Goal: Download file/media

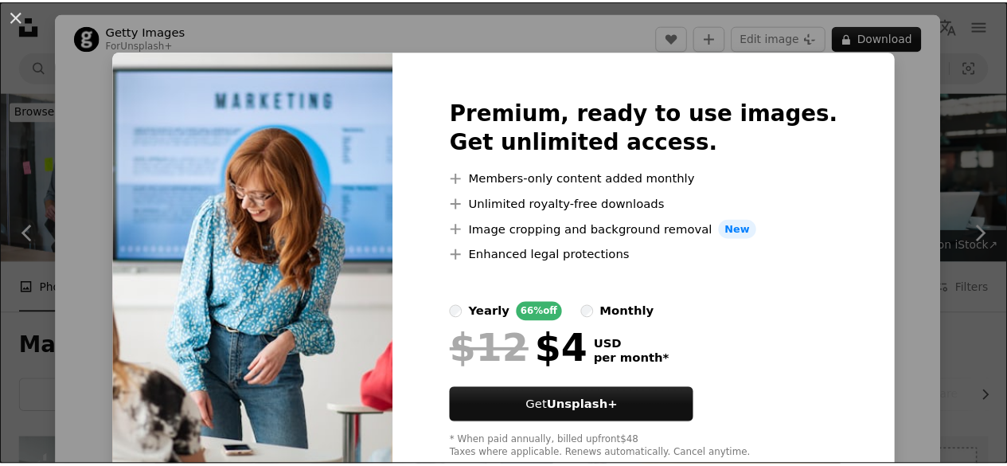
scroll to position [486, 0]
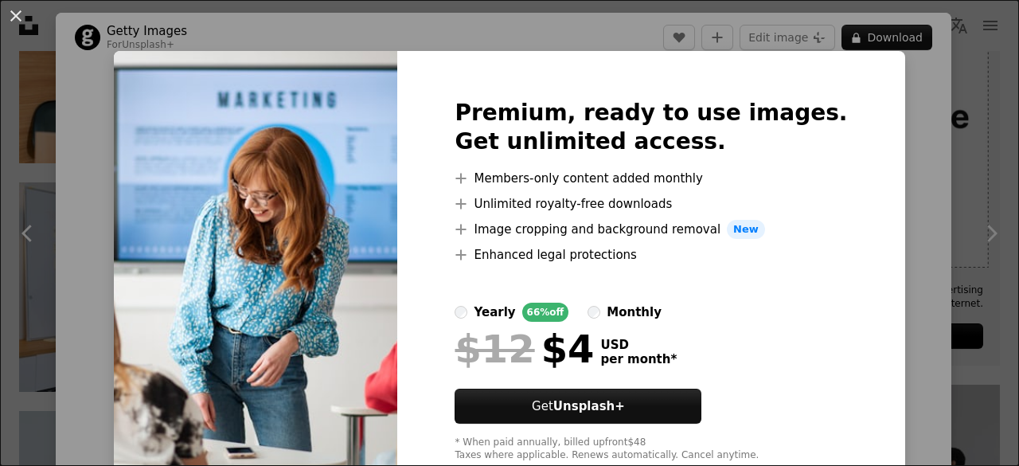
click at [911, 136] on div "An X shape Premium, ready to use images. Get unlimited access. A plus sign Memb…" at bounding box center [509, 233] width 1019 height 466
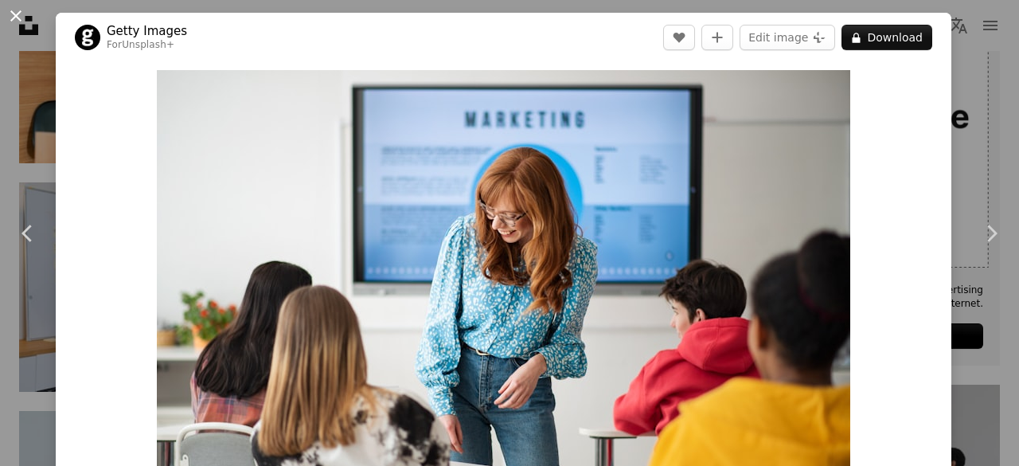
click at [14, 20] on button "An X shape" at bounding box center [15, 15] width 19 height 19
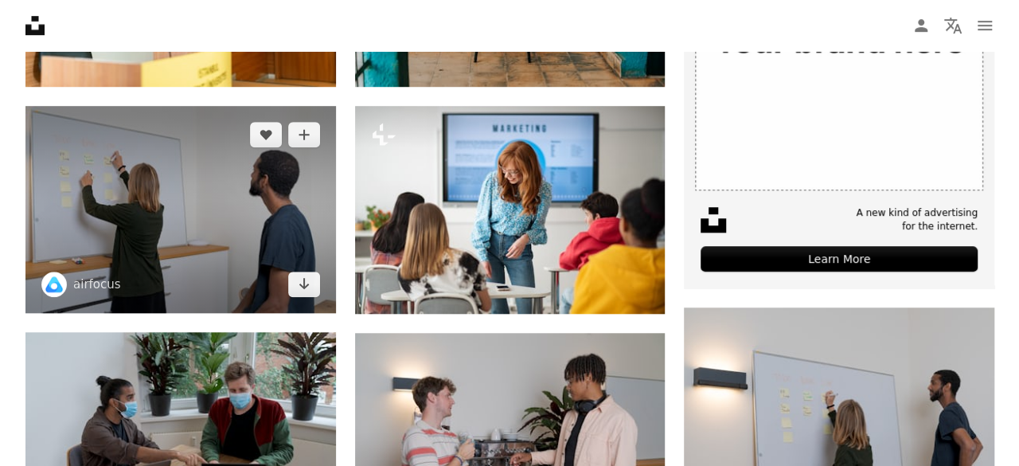
scroll to position [560, 0]
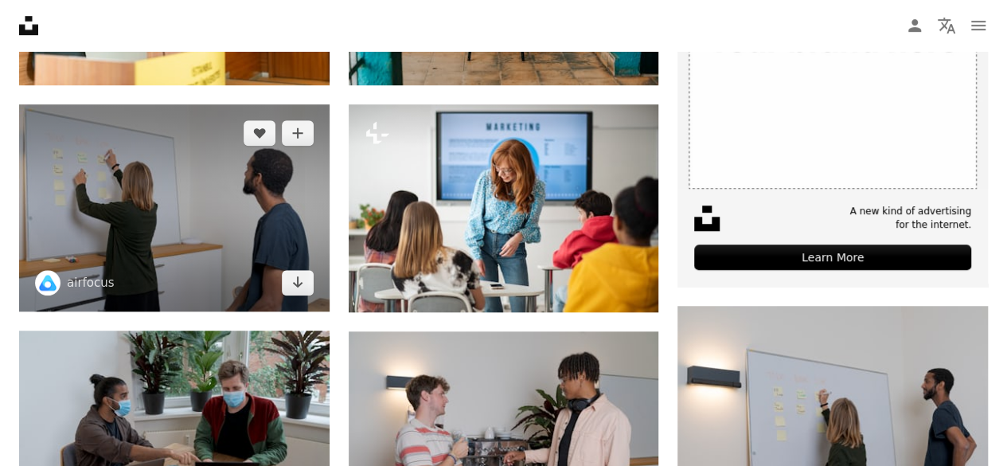
click at [148, 205] on img at bounding box center [174, 207] width 310 height 207
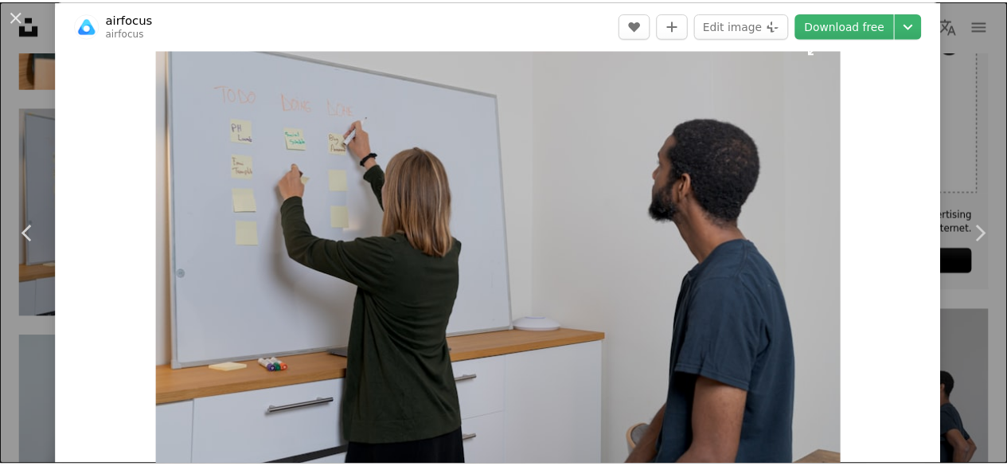
scroll to position [54, 0]
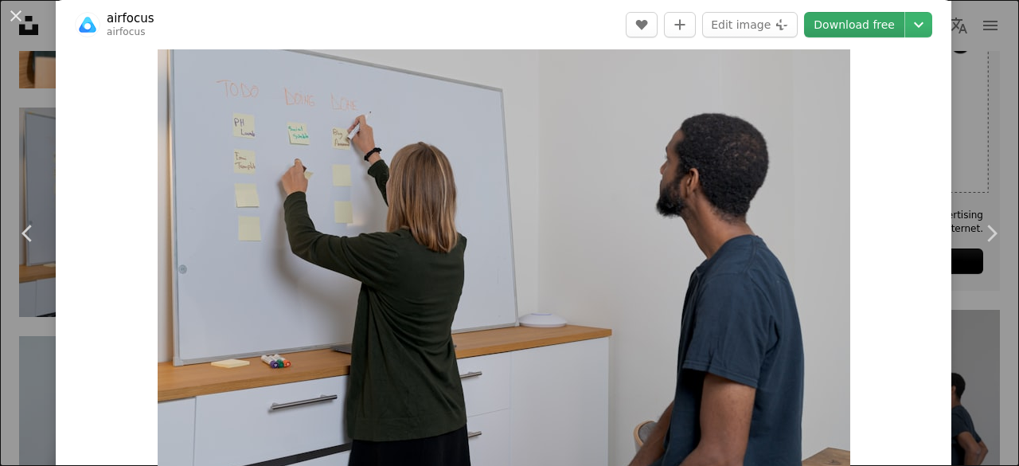
click at [856, 25] on link "Download free" at bounding box center [854, 24] width 100 height 25
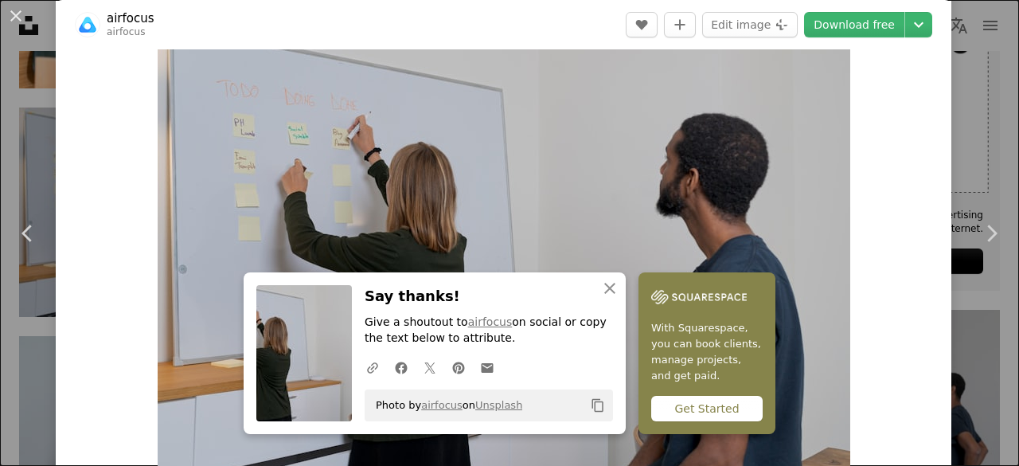
click at [960, 47] on div "An X shape Chevron left Chevron right An X shape Close Say thanks! Give a shout…" at bounding box center [509, 233] width 1019 height 466
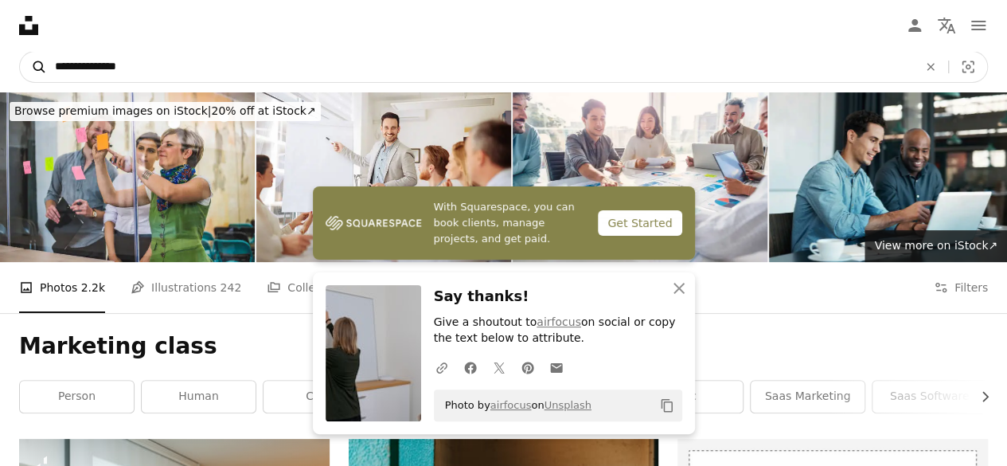
drag, startPoint x: 353, startPoint y: 53, endPoint x: 25, endPoint y: 58, distance: 328.0
click at [25, 58] on form "**********" at bounding box center [503, 67] width 969 height 32
type input "**********"
click at [20, 52] on button "A magnifying glass" at bounding box center [33, 67] width 27 height 30
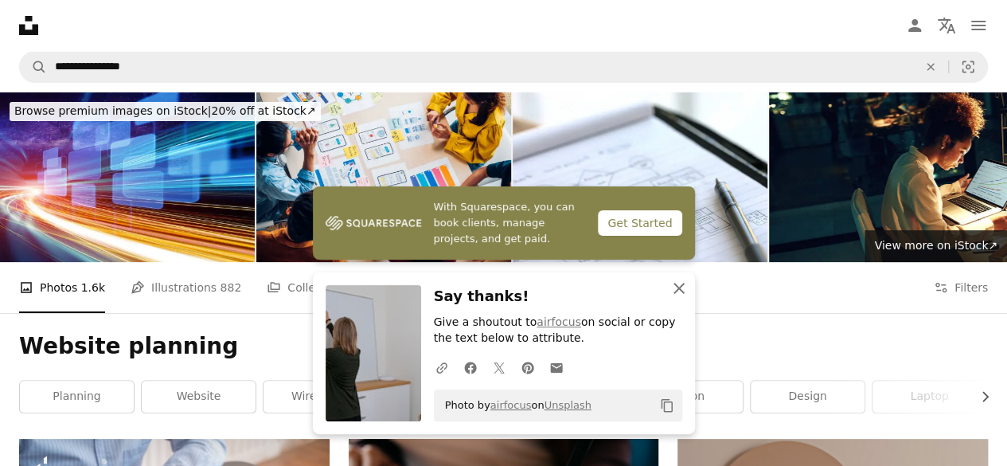
click at [676, 288] on icon "An X shape" at bounding box center [678, 288] width 19 height 19
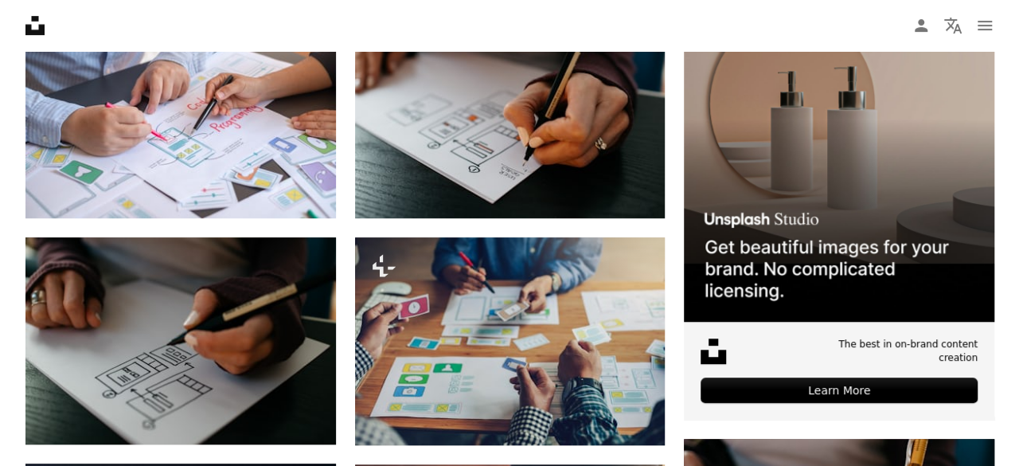
scroll to position [428, 0]
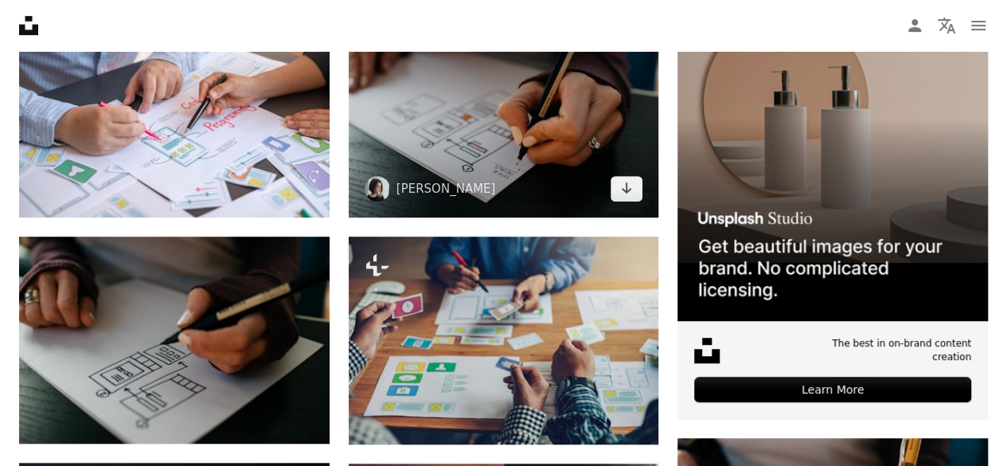
click at [509, 173] on img at bounding box center [504, 113] width 310 height 207
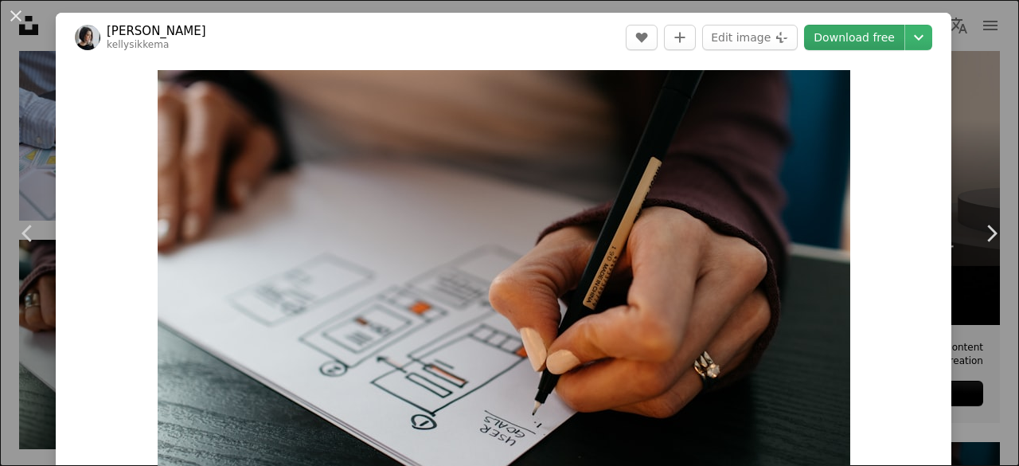
click at [868, 40] on link "Download free" at bounding box center [854, 37] width 100 height 25
